Goal: Find specific page/section: Find specific page/section

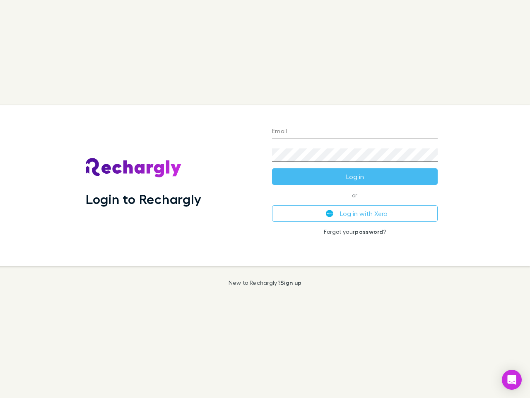
click at [265, 199] on div "Login to Rechargly" at bounding box center [172, 185] width 186 height 161
click at [355, 132] on input "Email" at bounding box center [355, 131] width 166 height 13
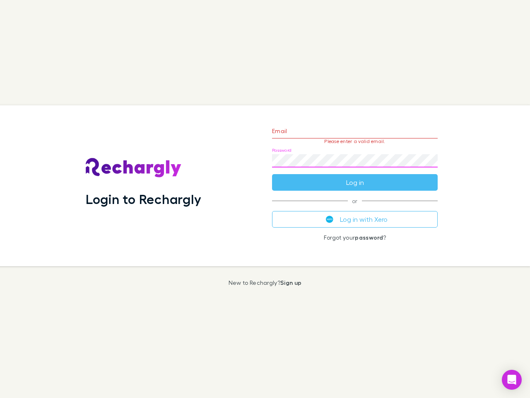
click at [355, 176] on form "Email Please enter a valid email. Password Log in" at bounding box center [355, 154] width 166 height 72
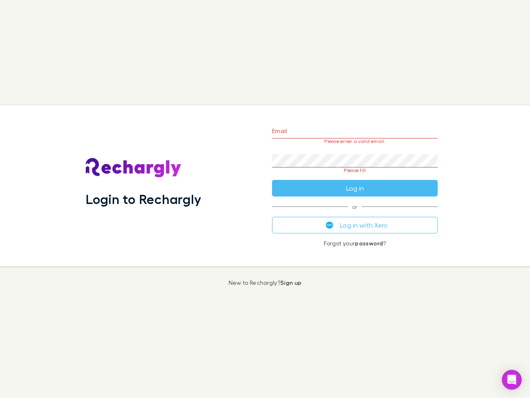
click at [355, 213] on div "Email Please enter a valid email. Password Please fill Log in or Log in with Xe…" at bounding box center [355, 185] width 179 height 161
click at [512, 379] on icon "Open Intercom Messenger" at bounding box center [512, 379] width 9 height 10
